Goal: Find contact information: Find contact information

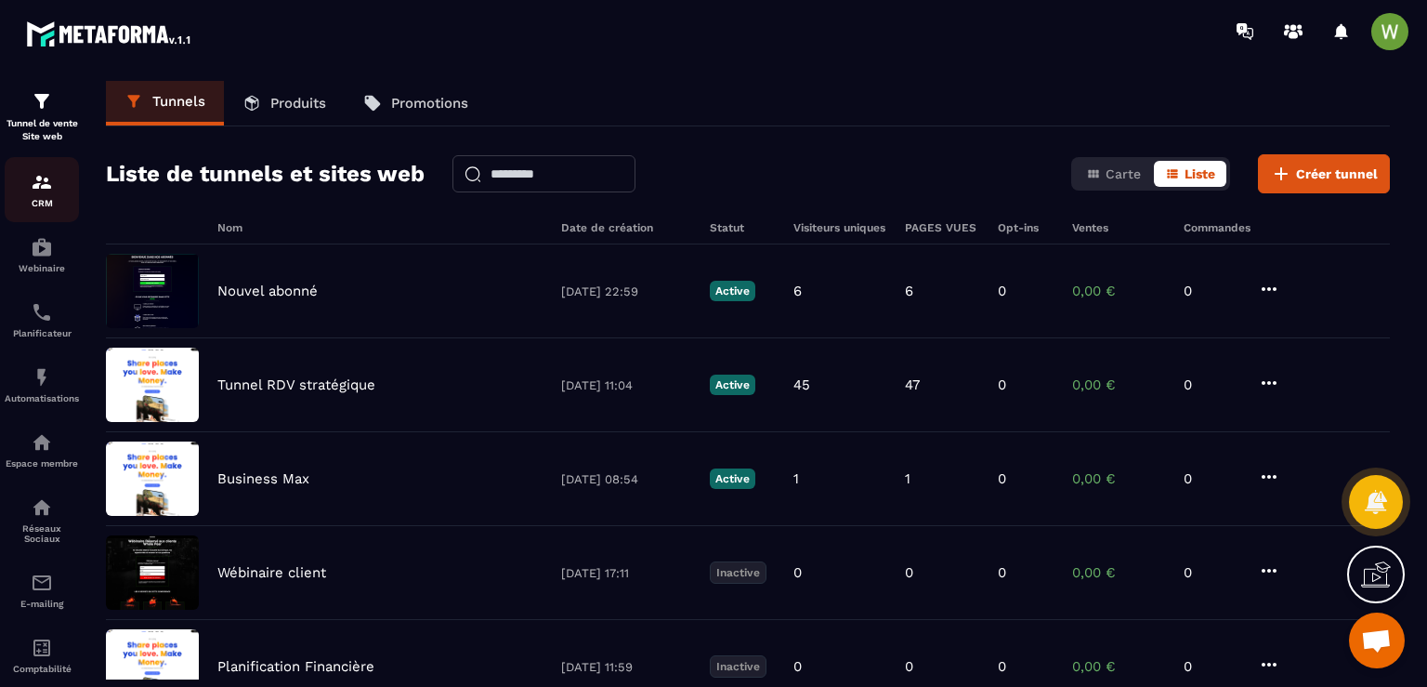
click at [40, 175] on img at bounding box center [42, 182] width 22 height 22
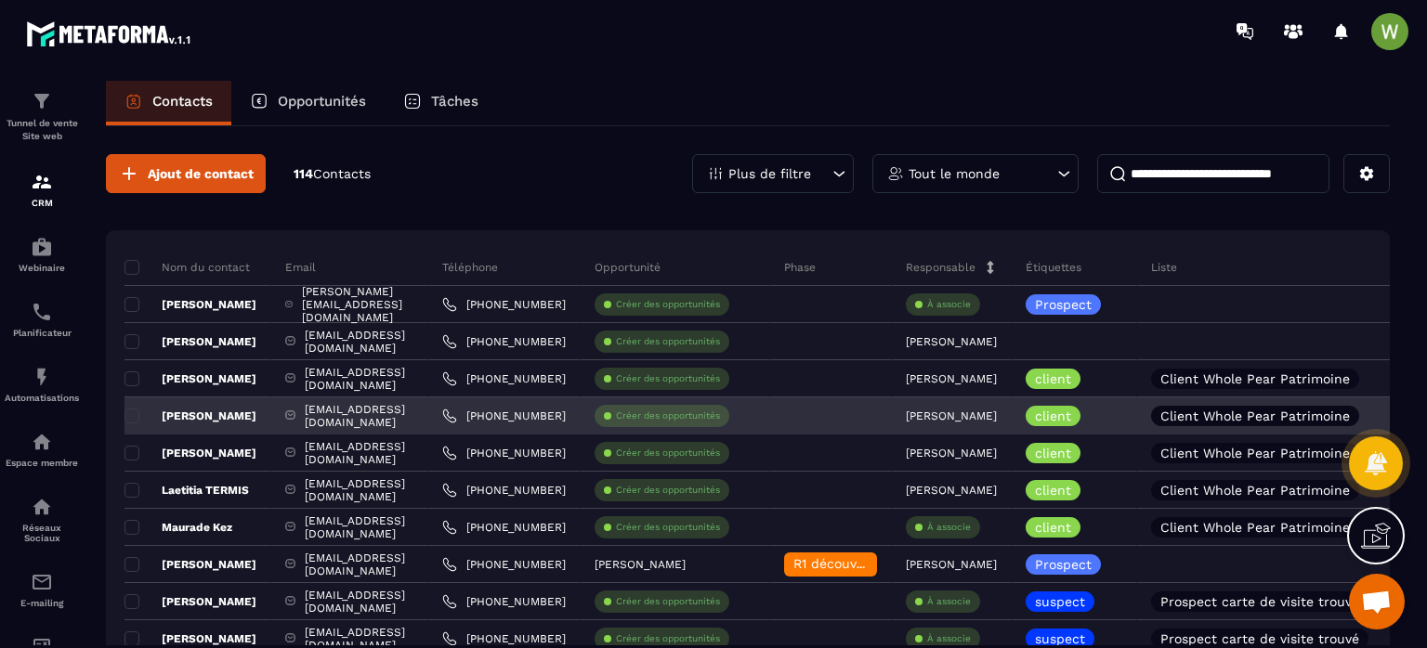
click at [428, 417] on div "[EMAIL_ADDRESS][DOMAIN_NAME]" at bounding box center [349, 416] width 157 height 37
click at [566, 413] on link "[PHONE_NUMBER]" at bounding box center [504, 416] width 124 height 15
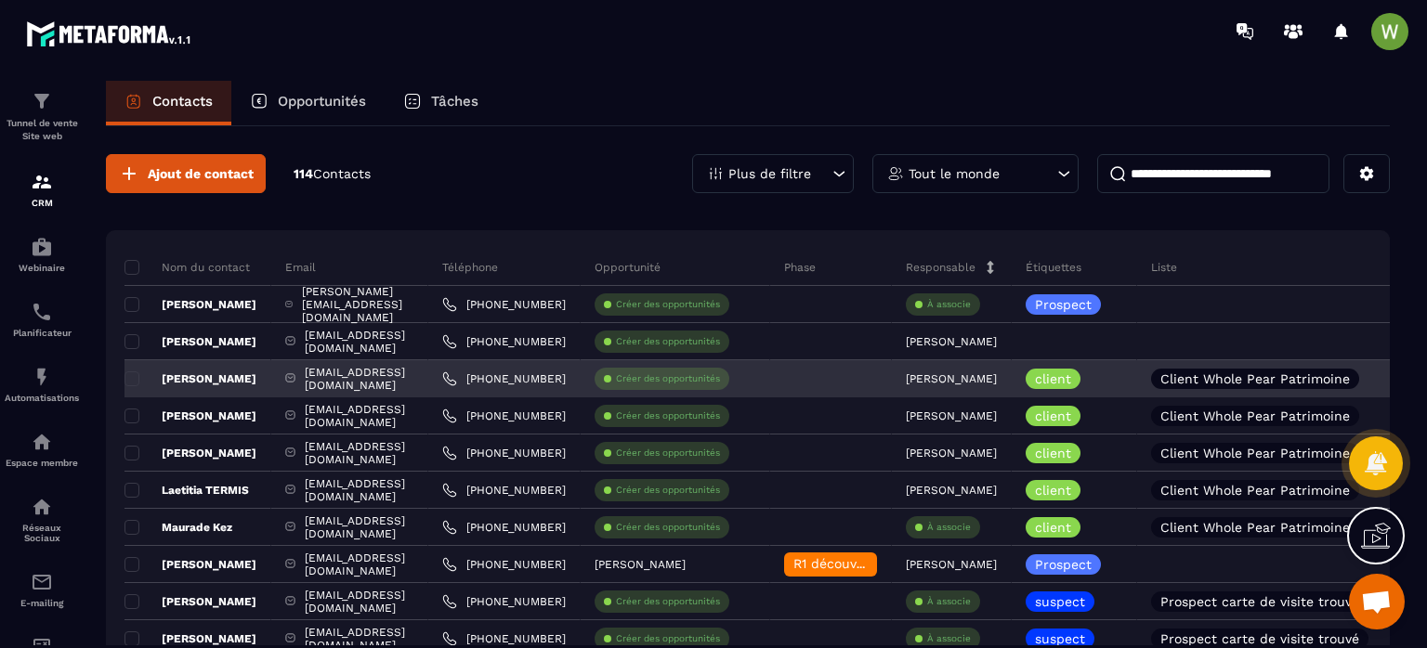
click at [581, 383] on div "[PHONE_NUMBER]" at bounding box center [504, 378] width 152 height 37
click at [428, 377] on div "[EMAIL_ADDRESS][DOMAIN_NAME]" at bounding box center [349, 378] width 157 height 37
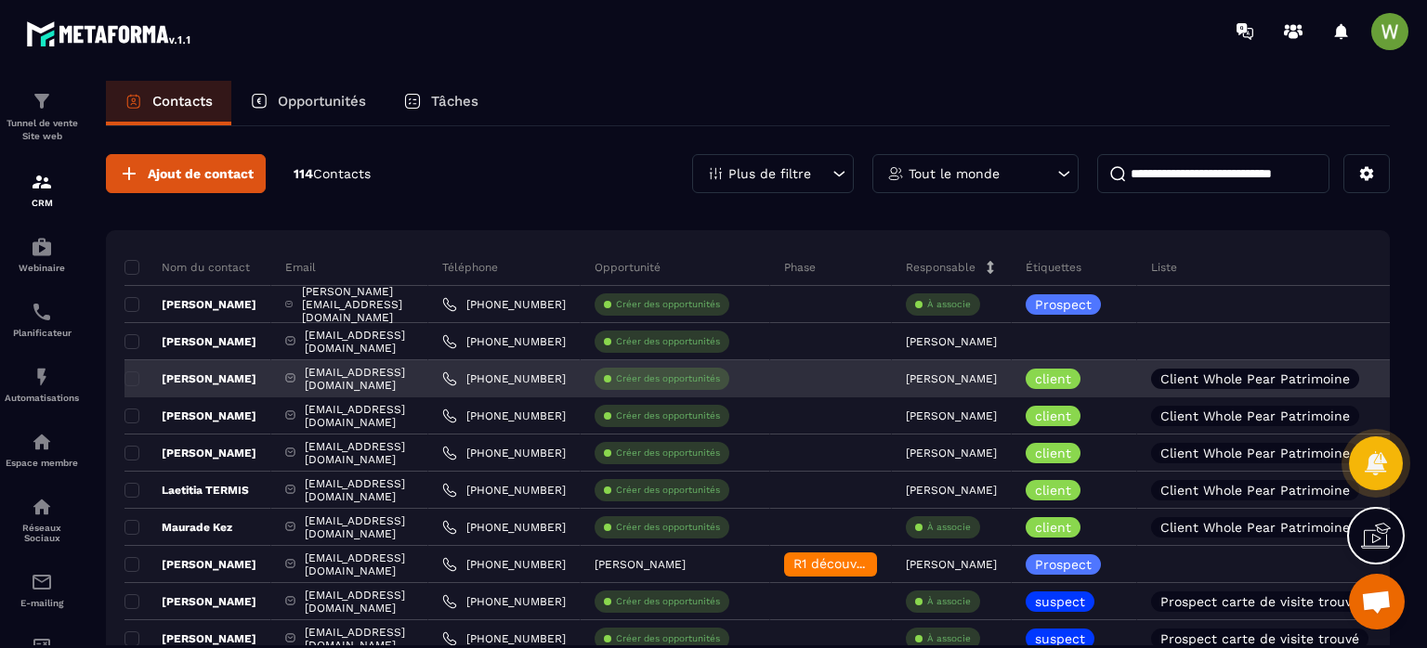
click at [428, 377] on div "[EMAIL_ADDRESS][DOMAIN_NAME]" at bounding box center [349, 378] width 157 height 37
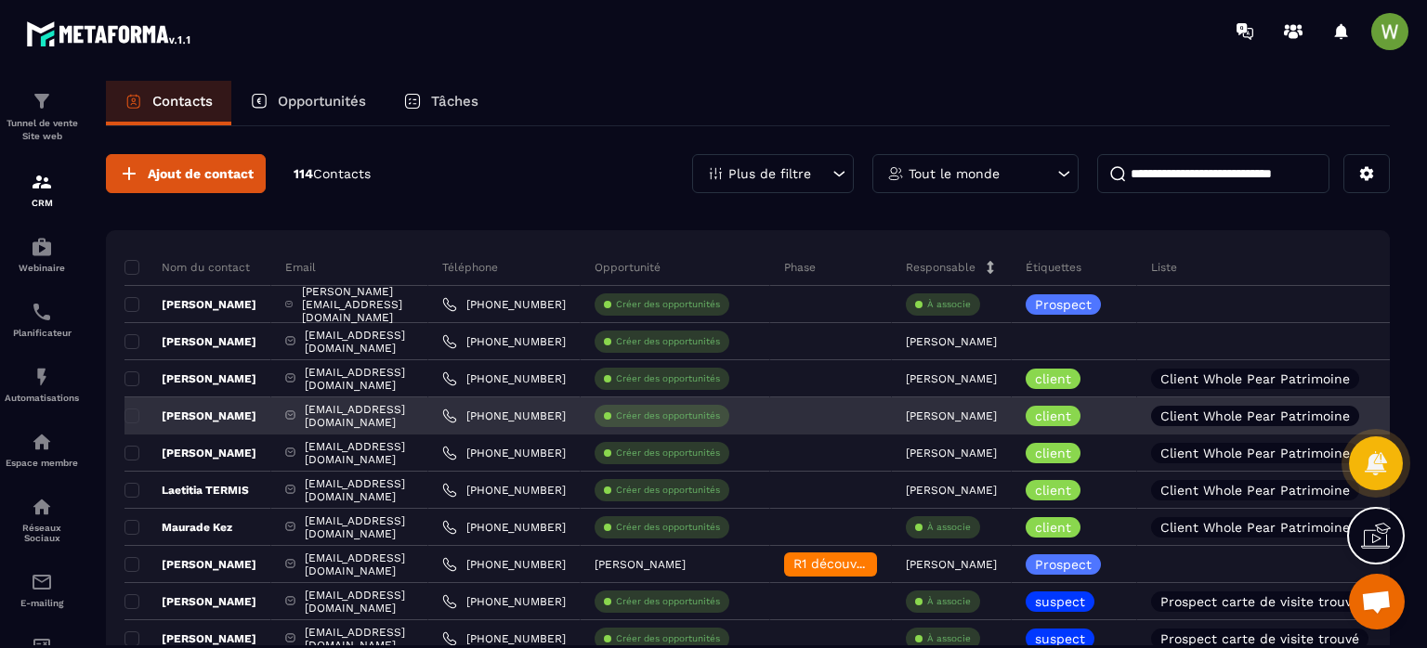
click at [428, 422] on div "[EMAIL_ADDRESS][DOMAIN_NAME]" at bounding box center [349, 416] width 157 height 37
click at [566, 418] on link "[PHONE_NUMBER]" at bounding box center [504, 416] width 124 height 15
drag, startPoint x: 713, startPoint y: 417, endPoint x: 620, endPoint y: 424, distance: 93.1
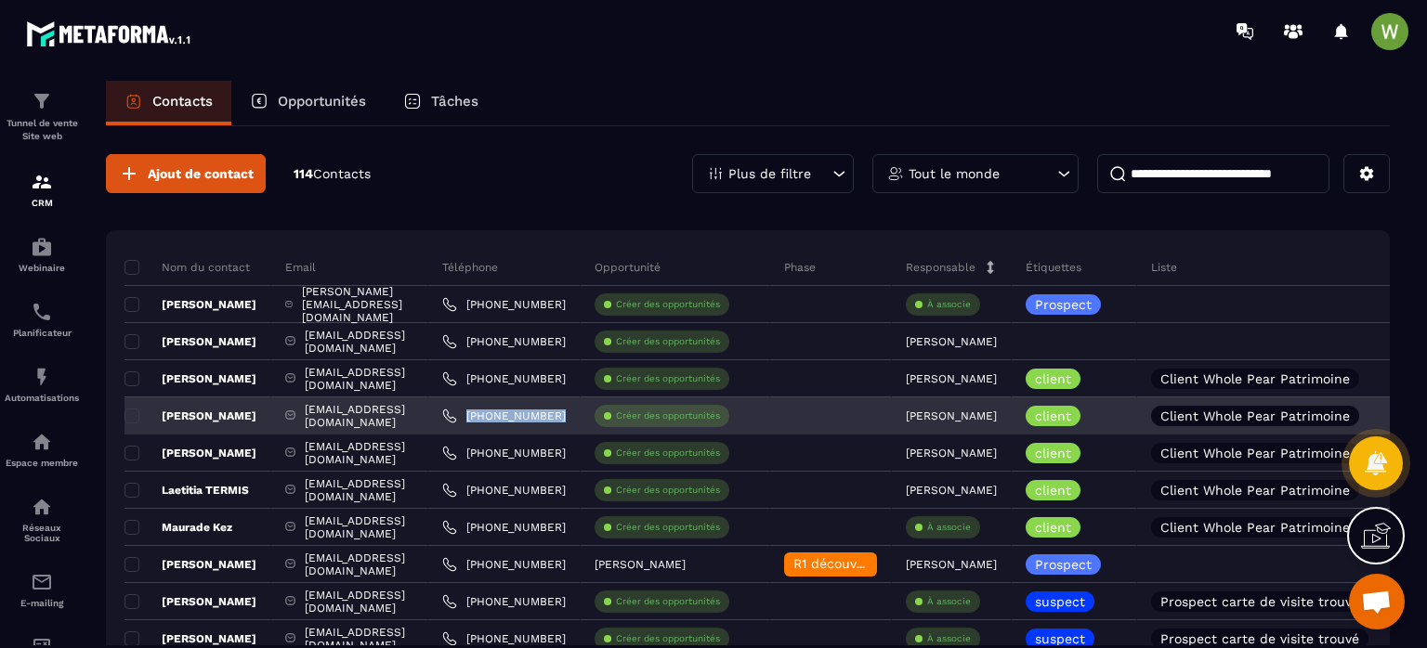
click at [581, 424] on div "[PHONE_NUMBER]" at bounding box center [504, 416] width 152 height 37
copy p "[PHONE_NUMBER]"
drag, startPoint x: 714, startPoint y: 415, endPoint x: 648, endPoint y: 422, distance: 66.3
click at [581, 422] on div "[PHONE_NUMBER]" at bounding box center [504, 416] width 152 height 37
copy p "62021 4803"
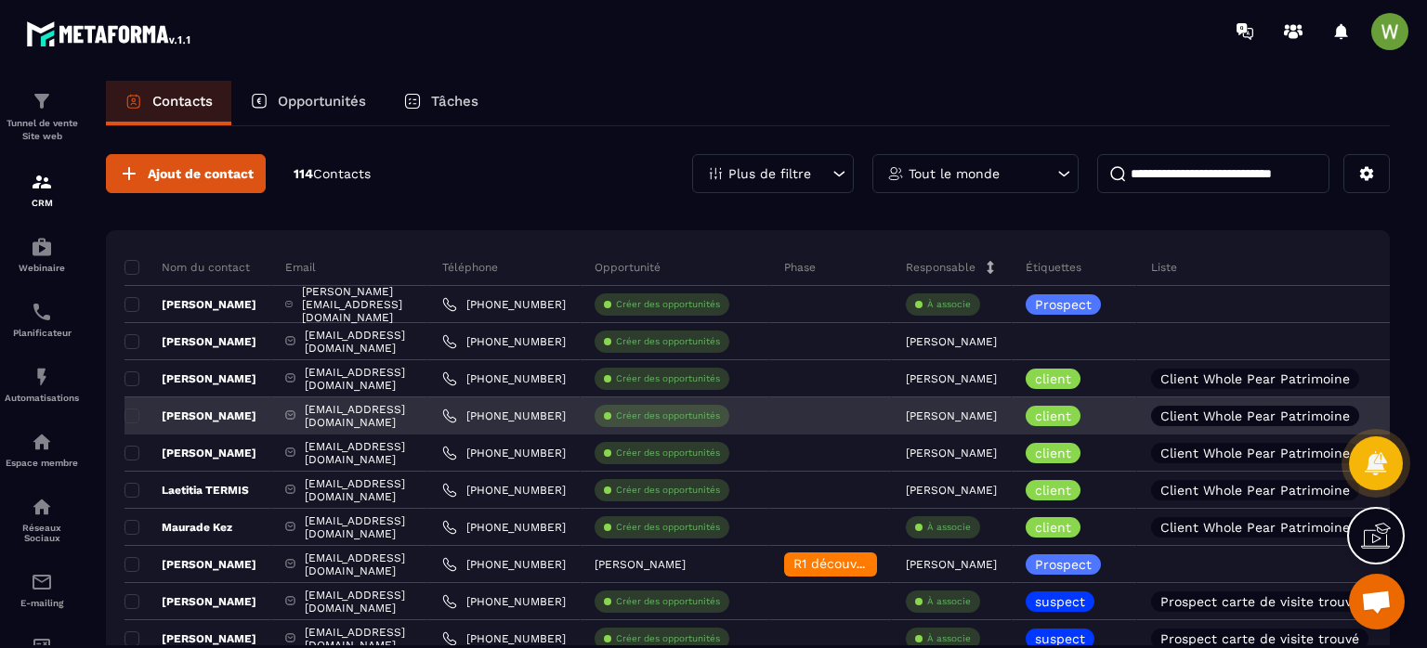
click at [428, 421] on div "[EMAIL_ADDRESS][DOMAIN_NAME]" at bounding box center [349, 416] width 157 height 37
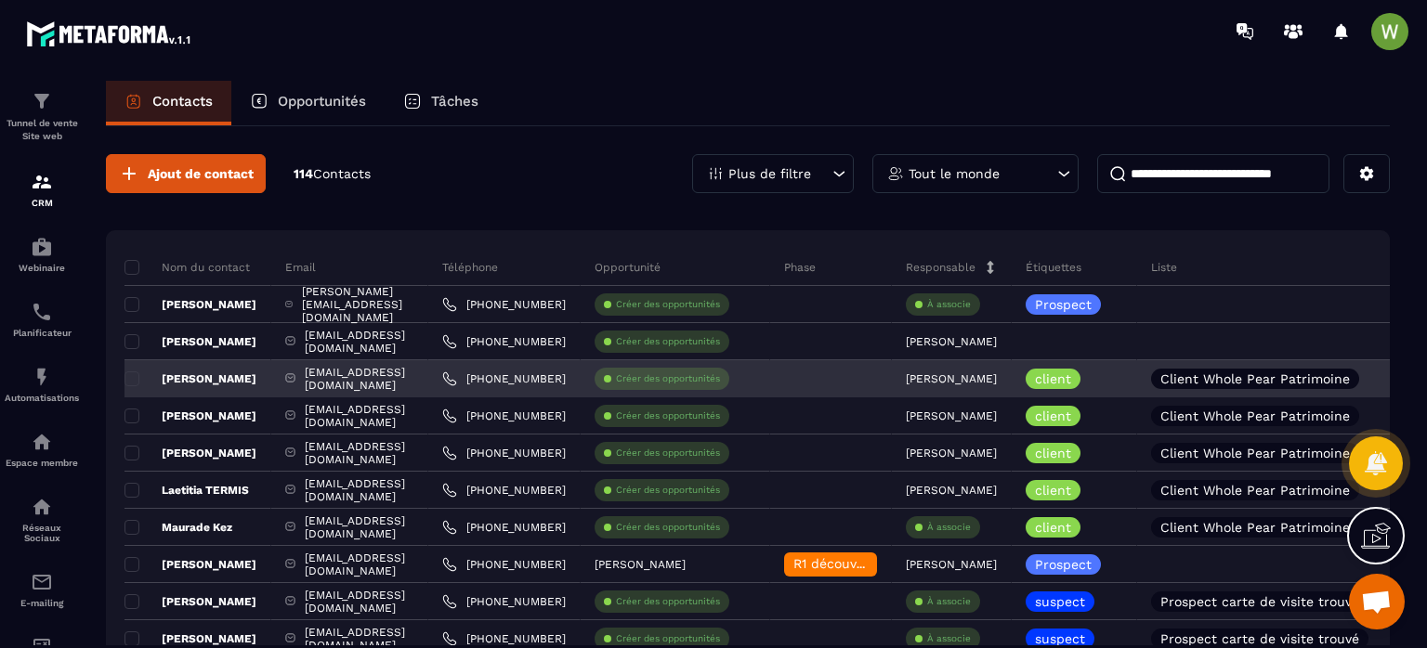
click at [428, 373] on div "[EMAIL_ADDRESS][DOMAIN_NAME]" at bounding box center [349, 378] width 157 height 37
click at [566, 378] on link "[PHONE_NUMBER]" at bounding box center [504, 379] width 124 height 15
click at [581, 378] on div "[PHONE_NUMBER]" at bounding box center [504, 378] width 152 height 37
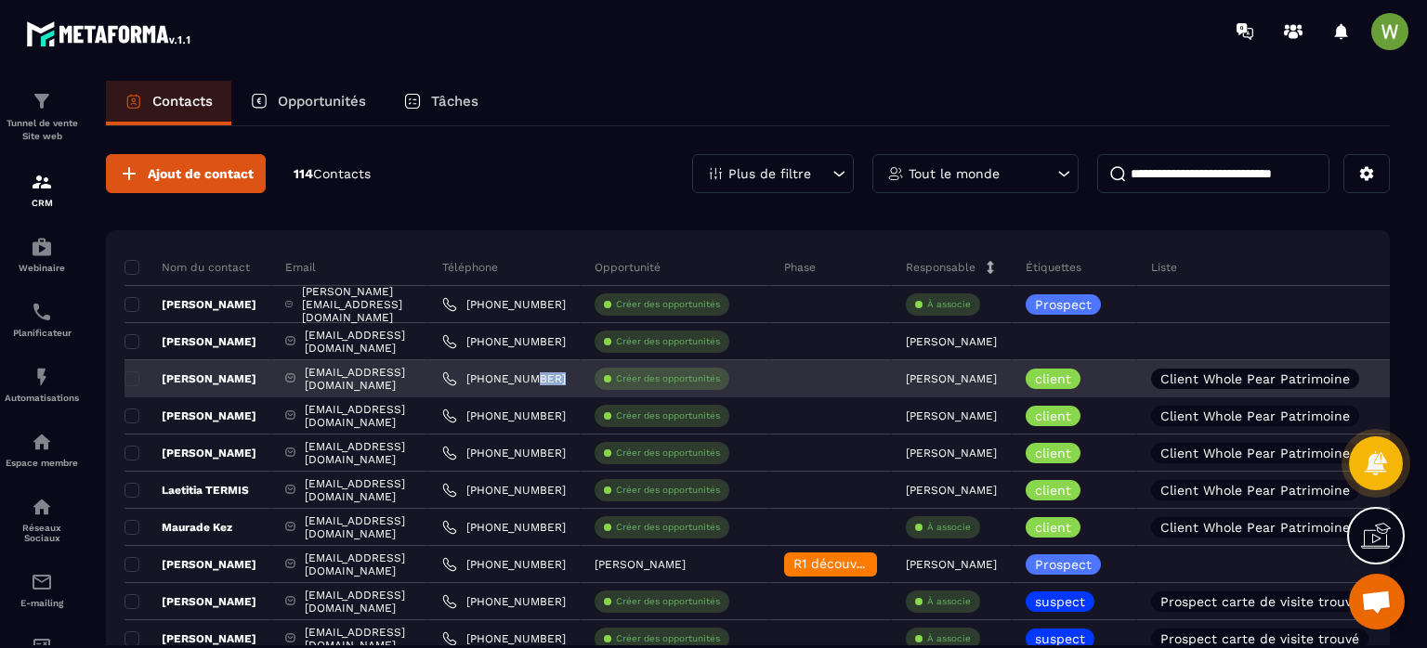
click at [581, 378] on div "[PHONE_NUMBER]" at bounding box center [504, 378] width 152 height 37
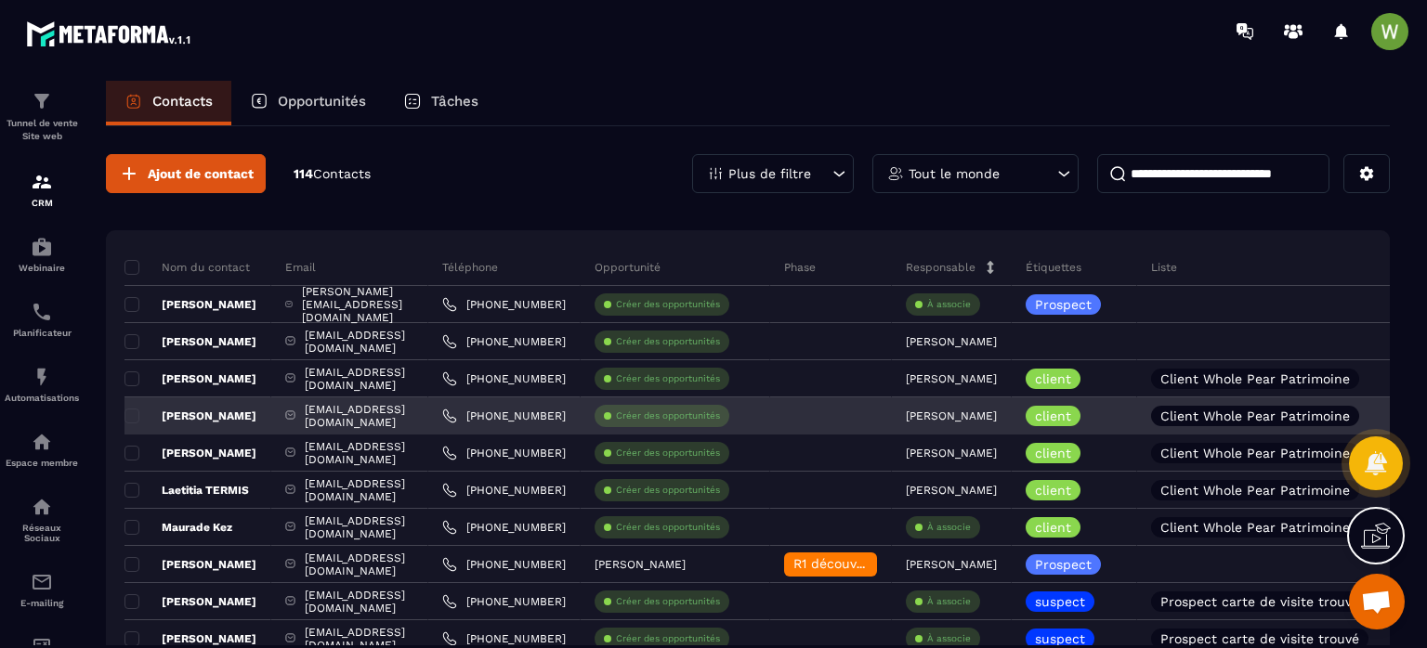
click at [428, 418] on div "[EMAIL_ADDRESS][DOMAIN_NAME]" at bounding box center [349, 416] width 157 height 37
drag, startPoint x: 711, startPoint y: 418, endPoint x: 646, endPoint y: 430, distance: 66.1
click at [581, 430] on div "[PHONE_NUMBER]" at bounding box center [504, 416] width 152 height 37
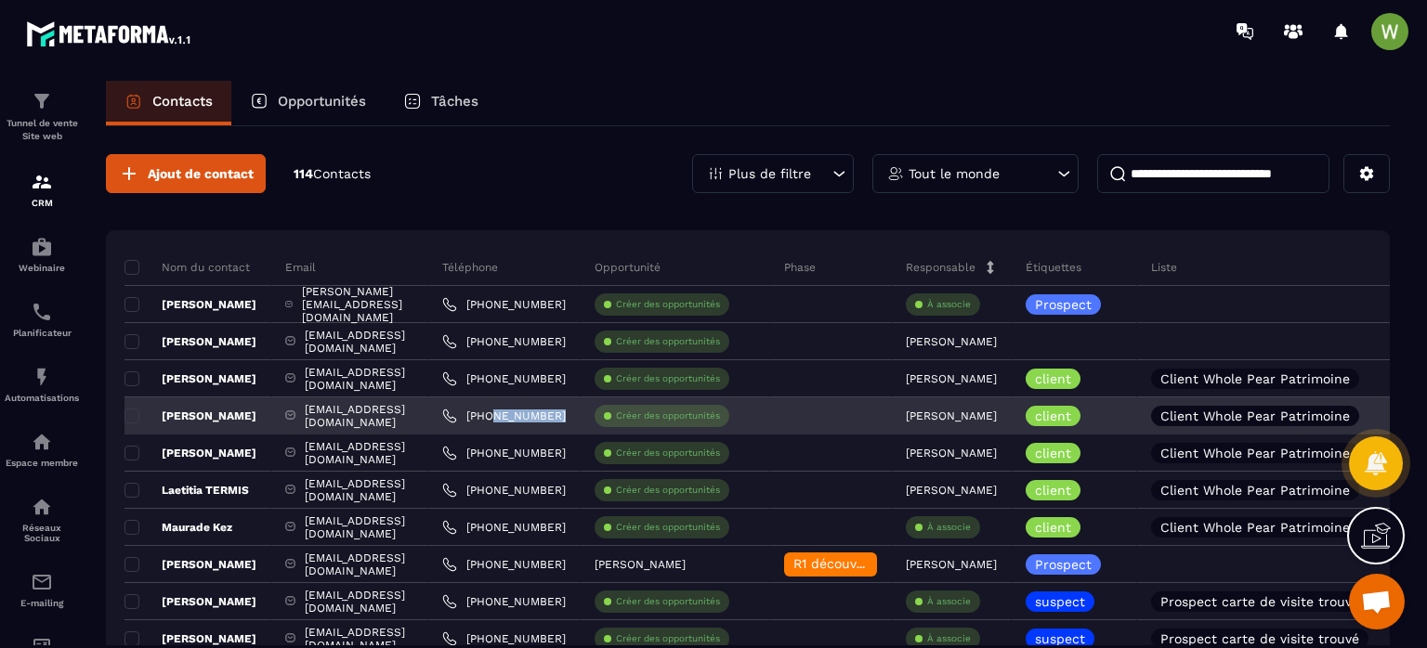
copy p "62021 4803"
